Goal: Information Seeking & Learning: Compare options

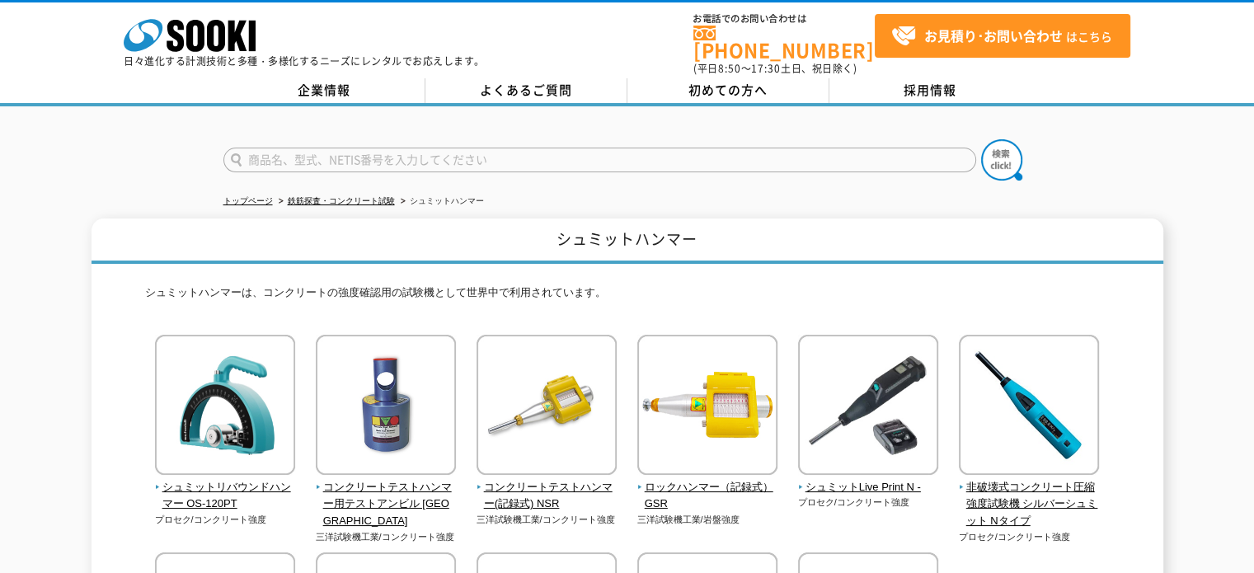
scroll to position [165, 0]
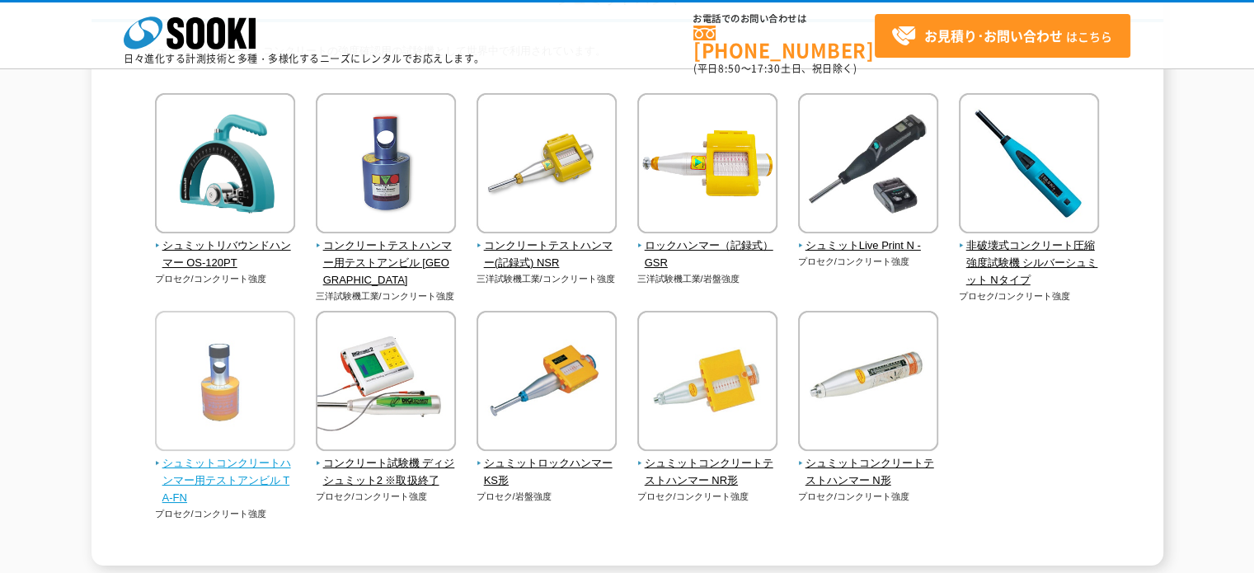
click at [233, 466] on span "シュミットコンクリートハンマー用テストアンビル TA-FN" at bounding box center [225, 480] width 141 height 51
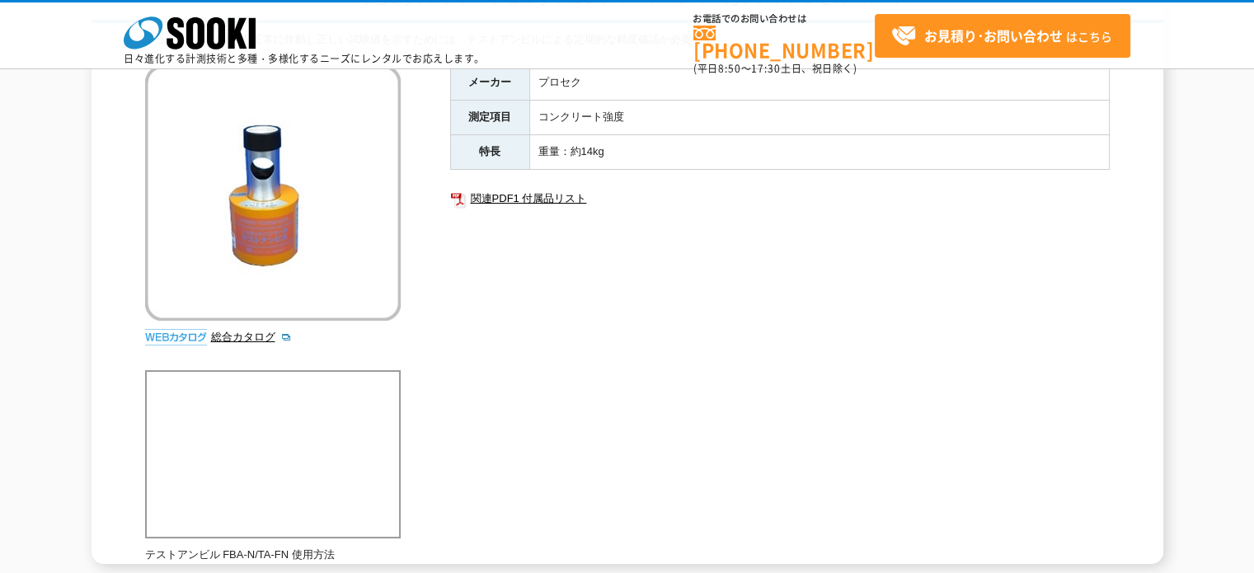
scroll to position [384, 0]
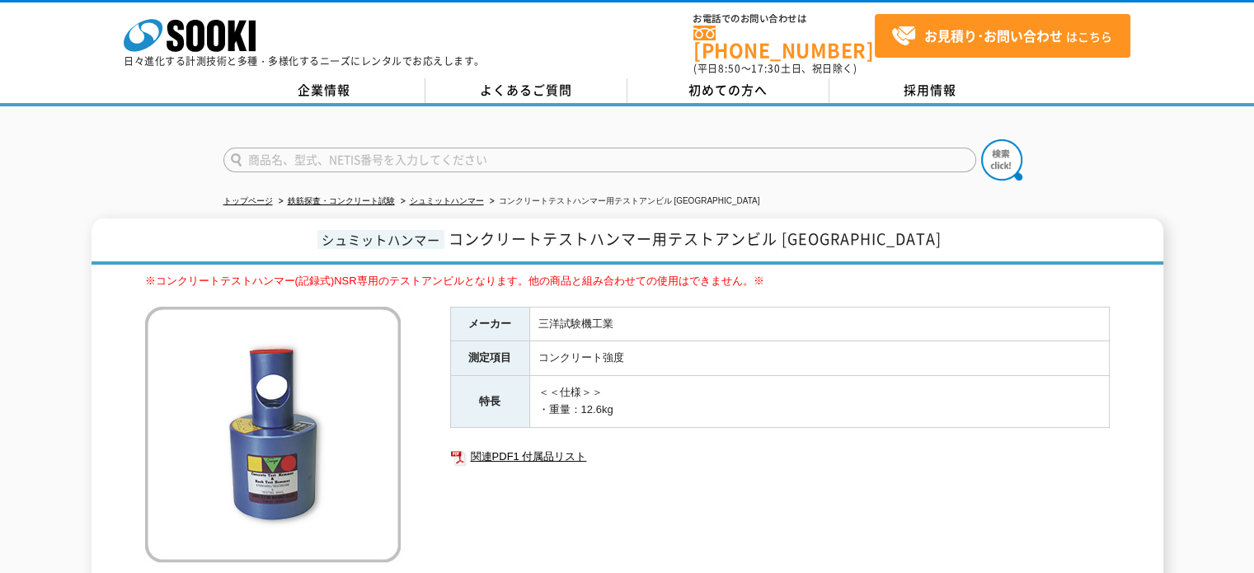
click at [733, 475] on div "メーカー 三洋試験機工業 測定項目 コンクリート強度 特長 ＜＜仕様＞＞ ・重量：12.6kg 関連PDF1 付属品リスト" at bounding box center [780, 484] width 660 height 355
